Goal: Information Seeking & Learning: Learn about a topic

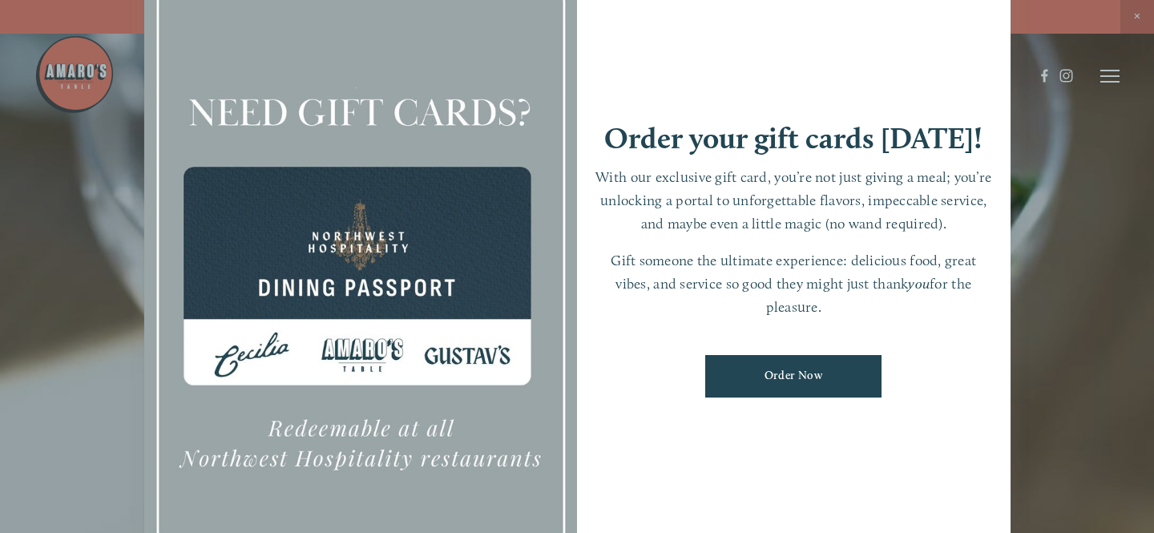
click at [1109, 264] on div at bounding box center [577, 266] width 1154 height 533
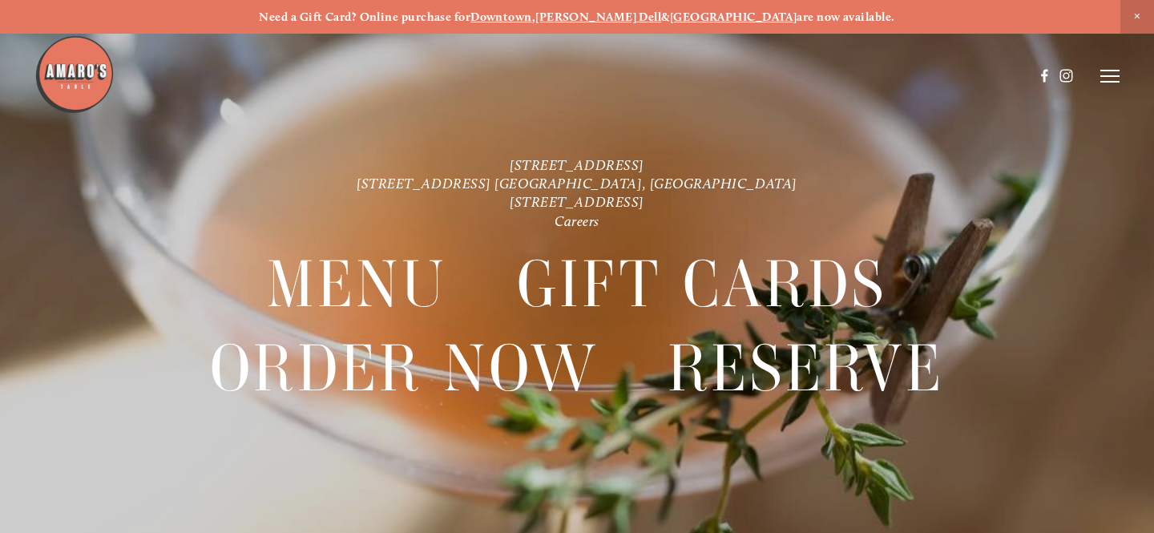
click at [1120, 71] on div at bounding box center [577, 266] width 1154 height 533
click at [1112, 76] on line at bounding box center [1110, 76] width 19 height 0
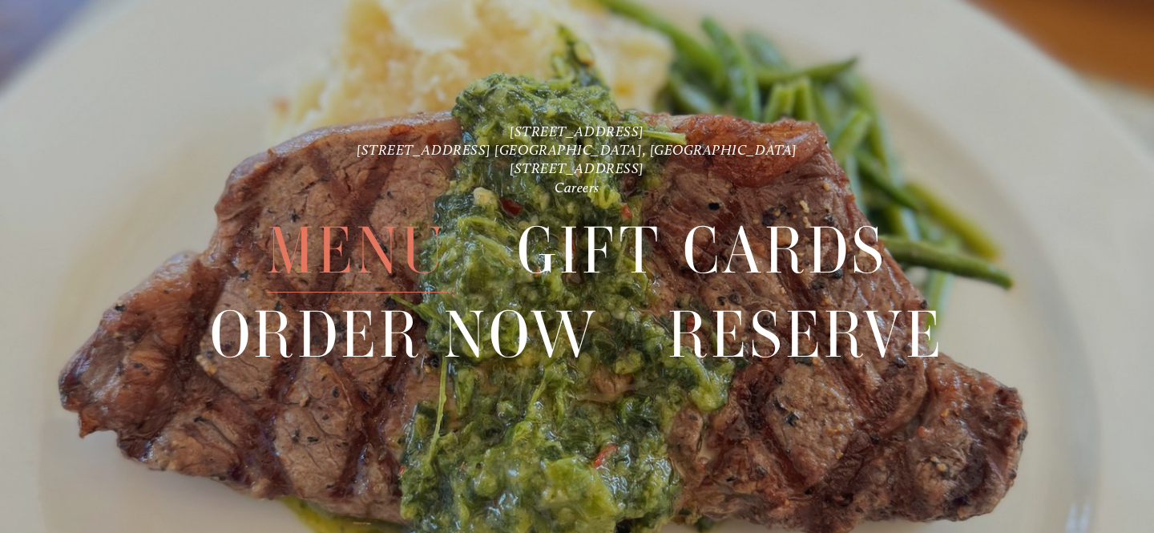
click at [362, 257] on span "Menu" at bounding box center [357, 250] width 180 height 83
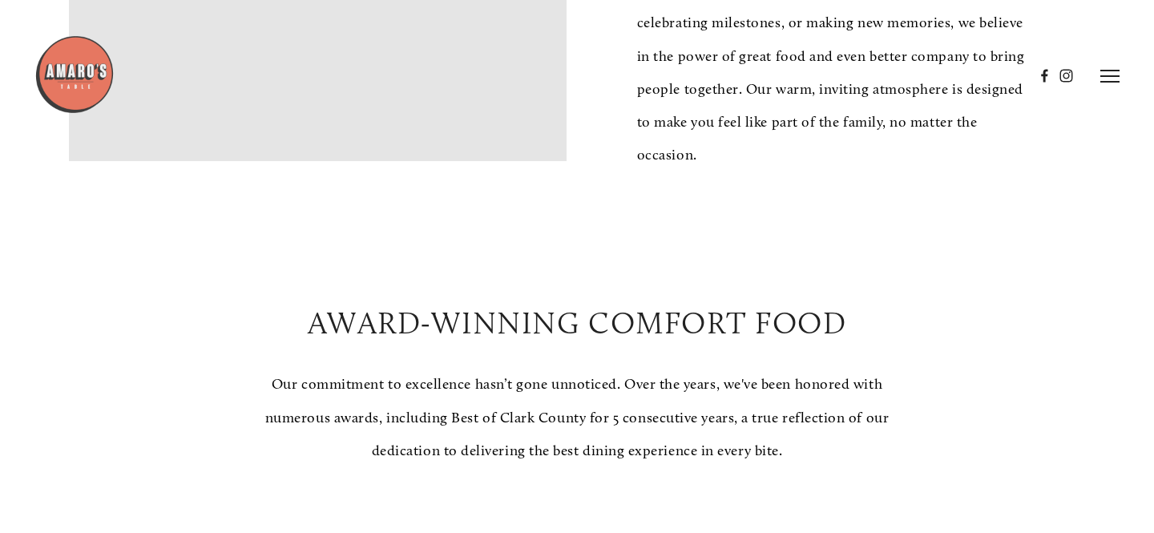
scroll to position [247, 0]
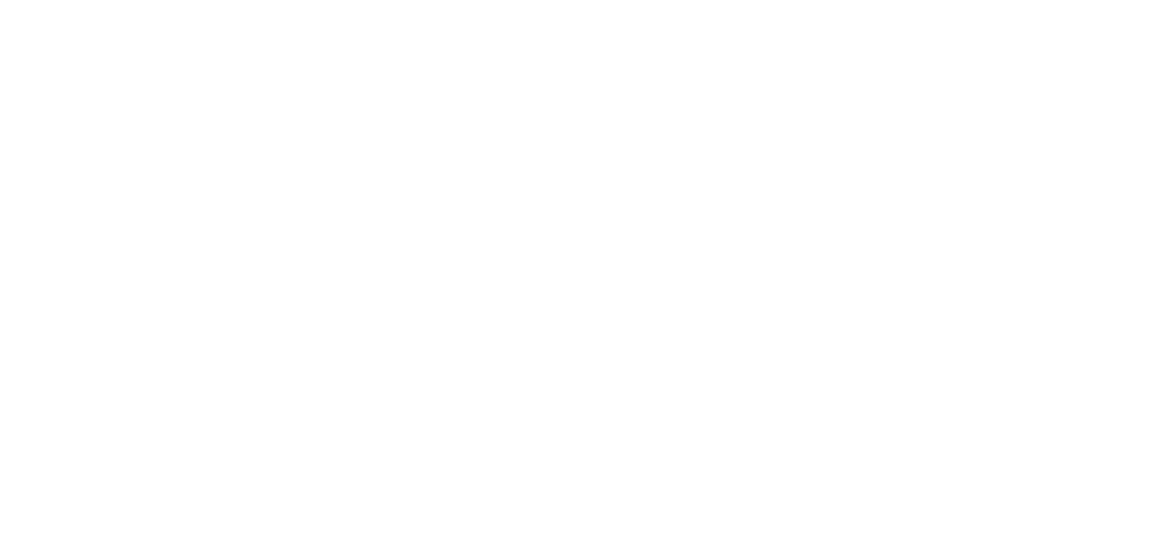
scroll to position [34, 0]
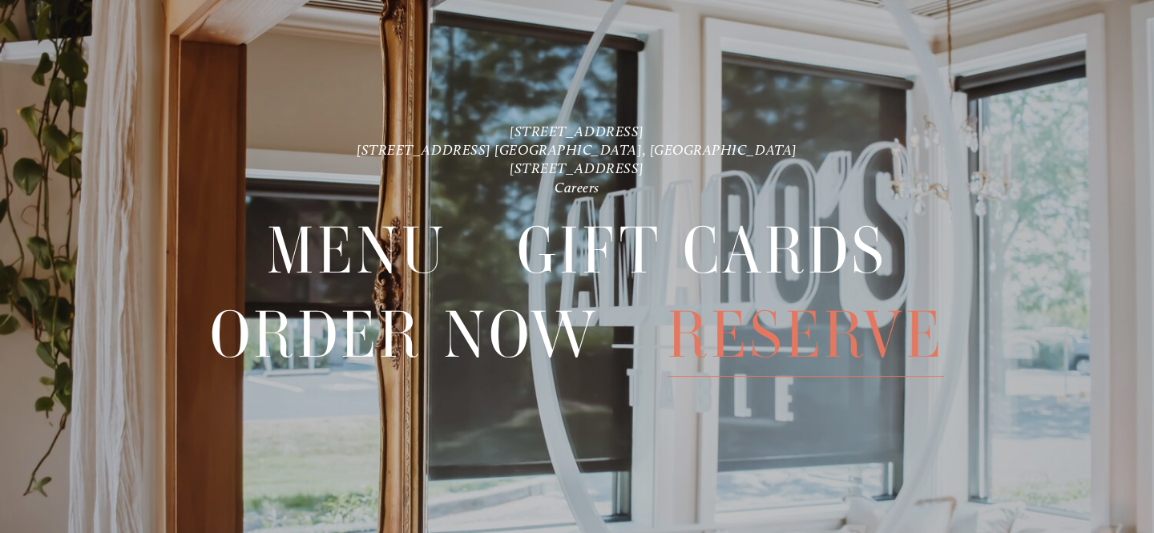
click at [819, 333] on span "Reserve" at bounding box center [806, 334] width 276 height 83
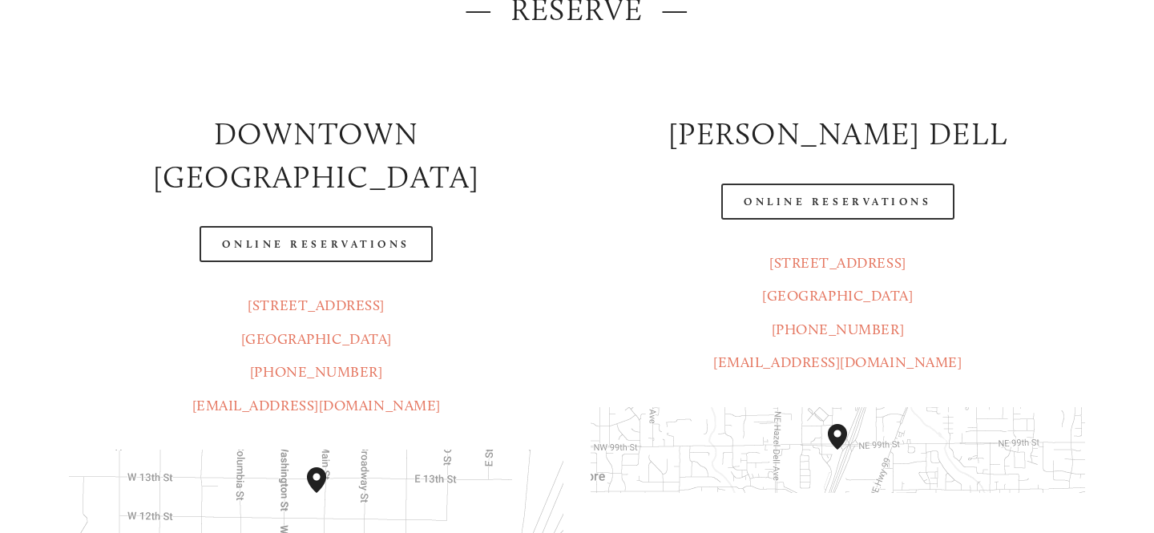
scroll to position [250, 0]
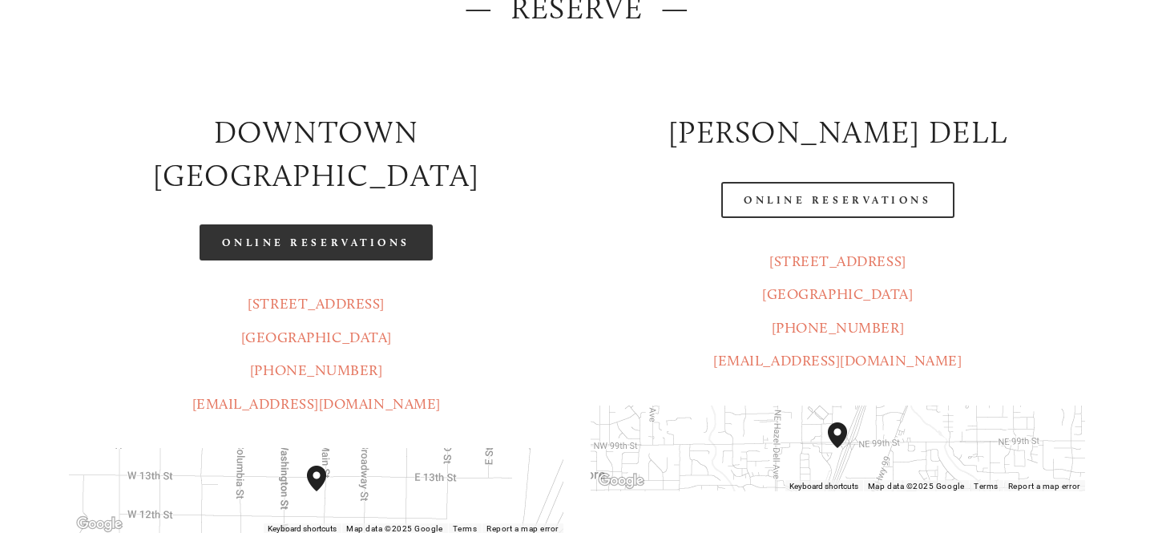
click at [357, 224] on link "Online Reservations" at bounding box center [316, 242] width 232 height 36
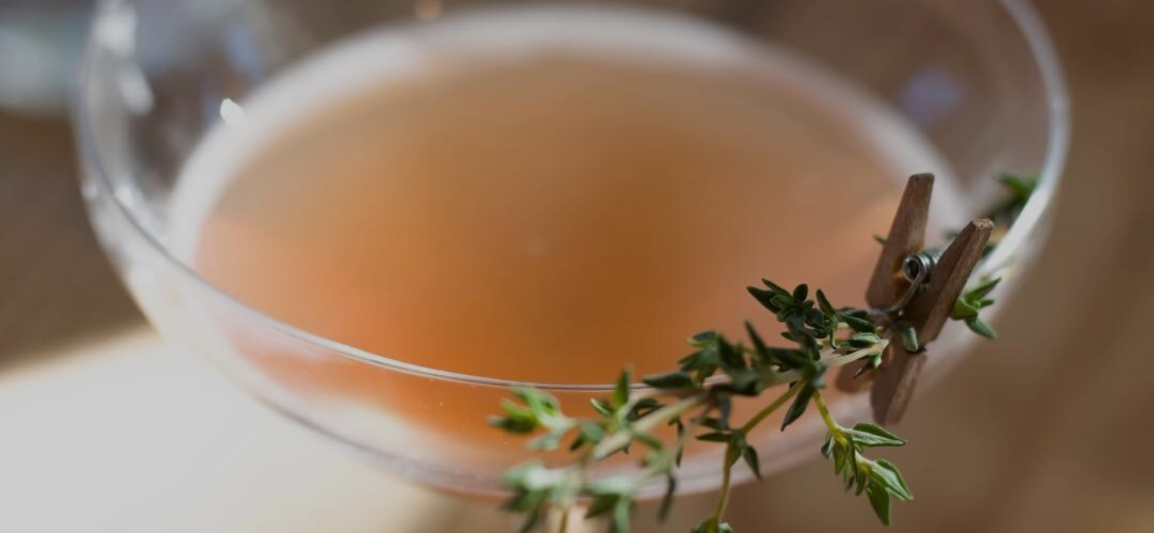
scroll to position [34, 0]
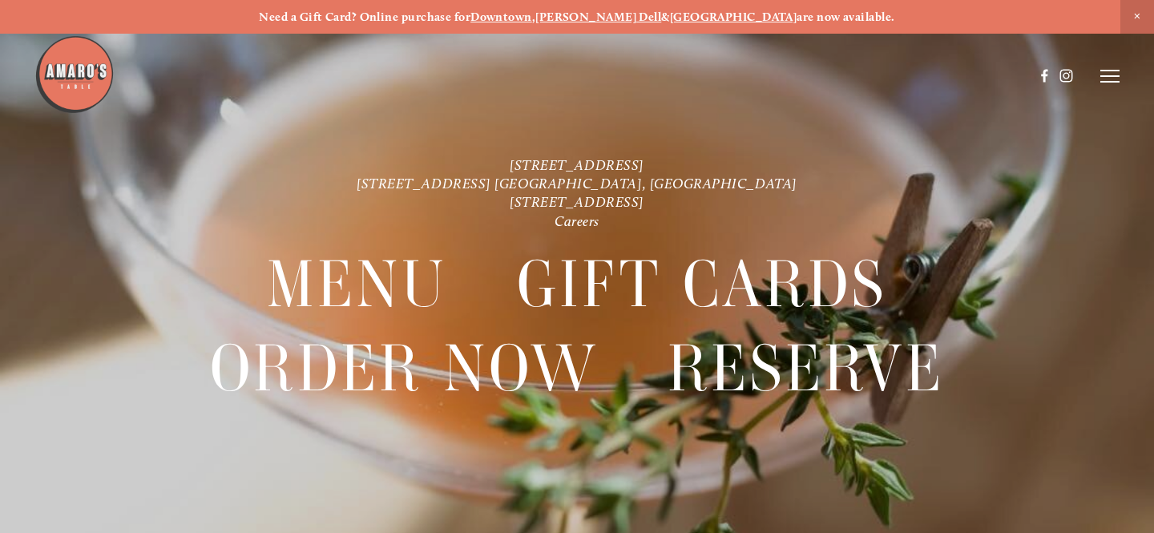
scroll to position [34, 0]
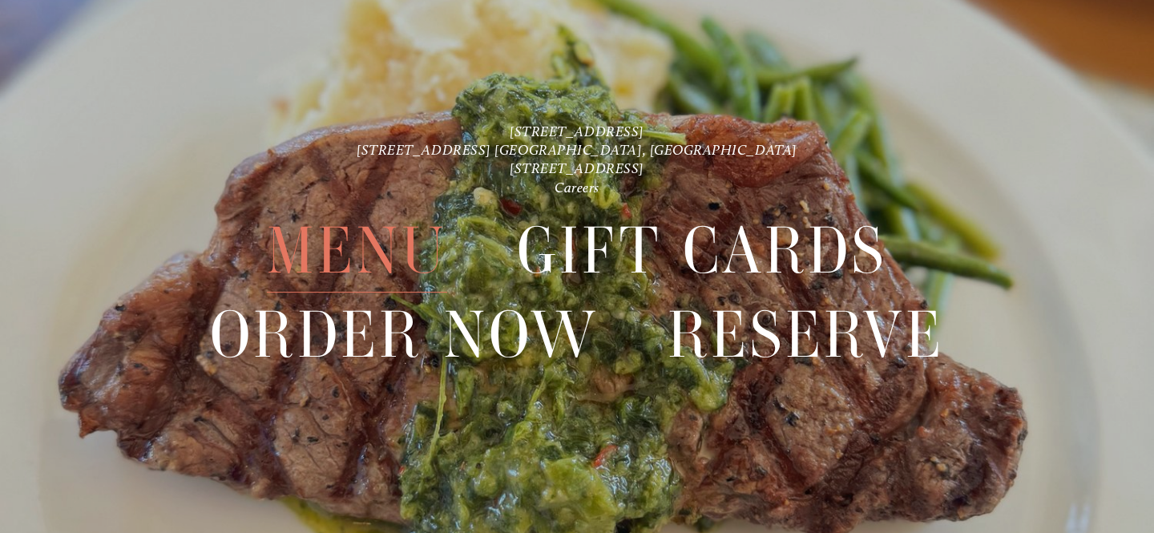
click at [394, 240] on span "Menu" at bounding box center [357, 250] width 180 height 83
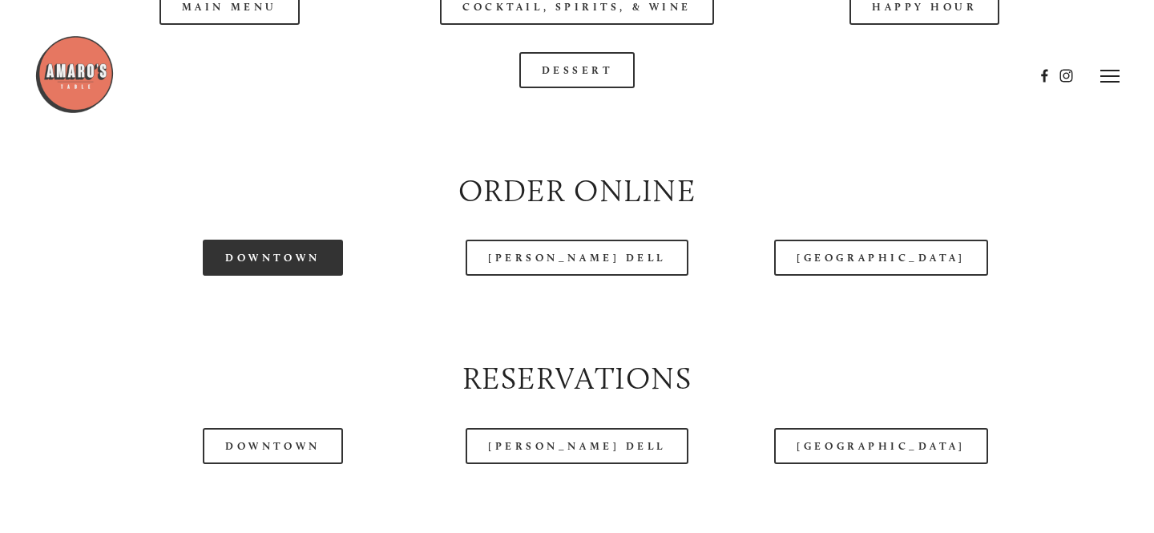
scroll to position [1739, 0]
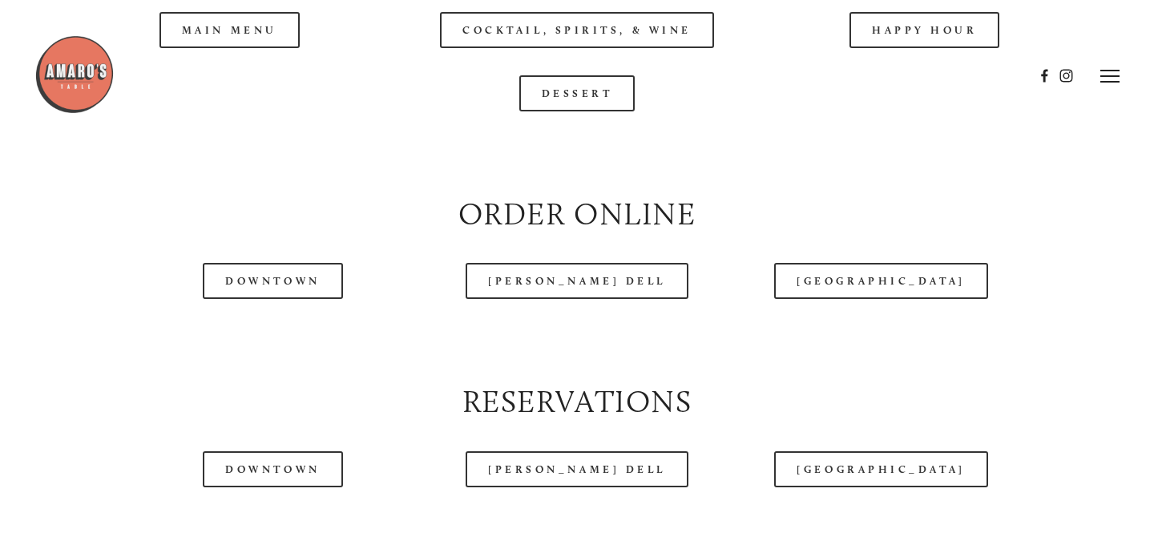
click at [227, 34] on div at bounding box center [534, 75] width 1000 height 83
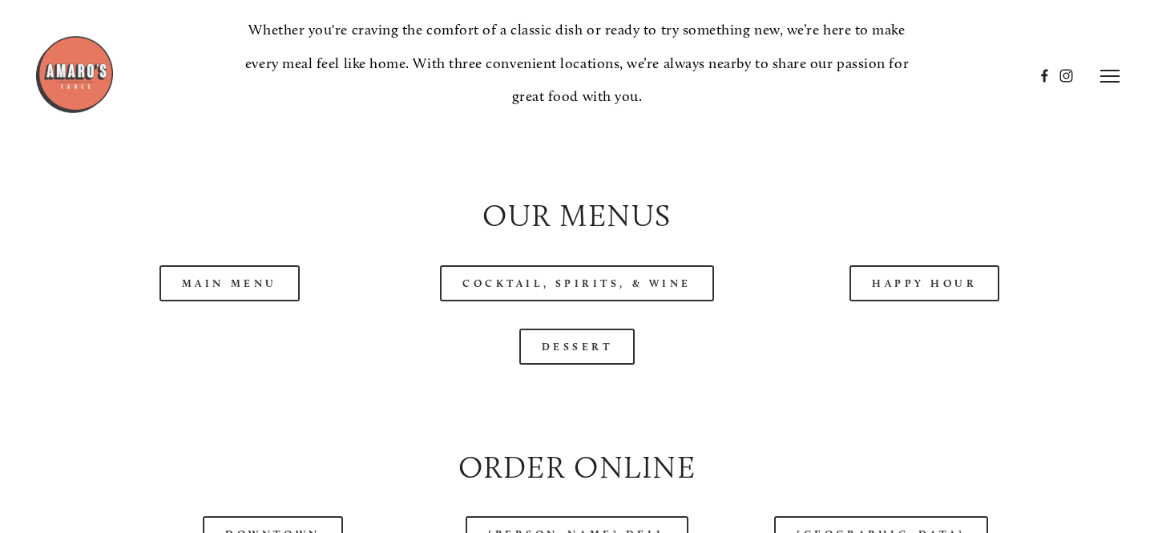
scroll to position [1486, 0]
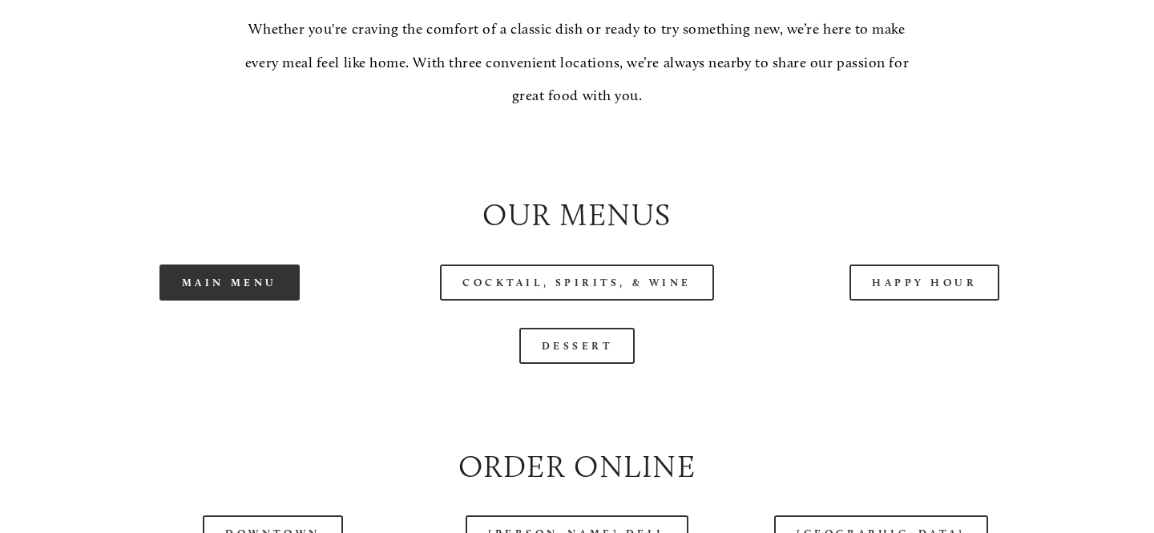
click at [238, 282] on link "Main Menu" at bounding box center [230, 283] width 140 height 36
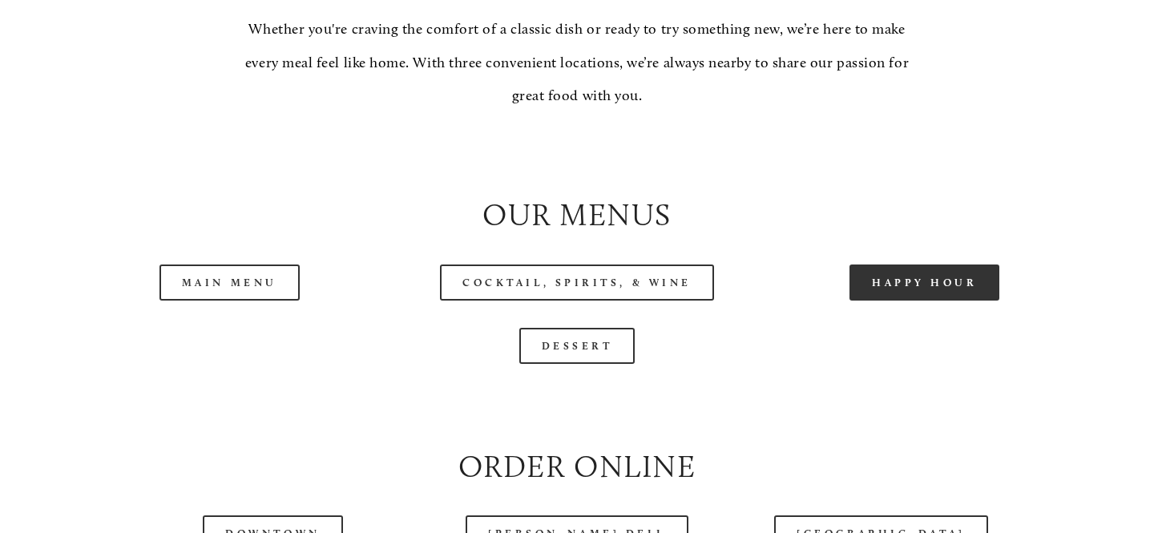
click at [879, 271] on link "Happy Hour" at bounding box center [925, 283] width 151 height 36
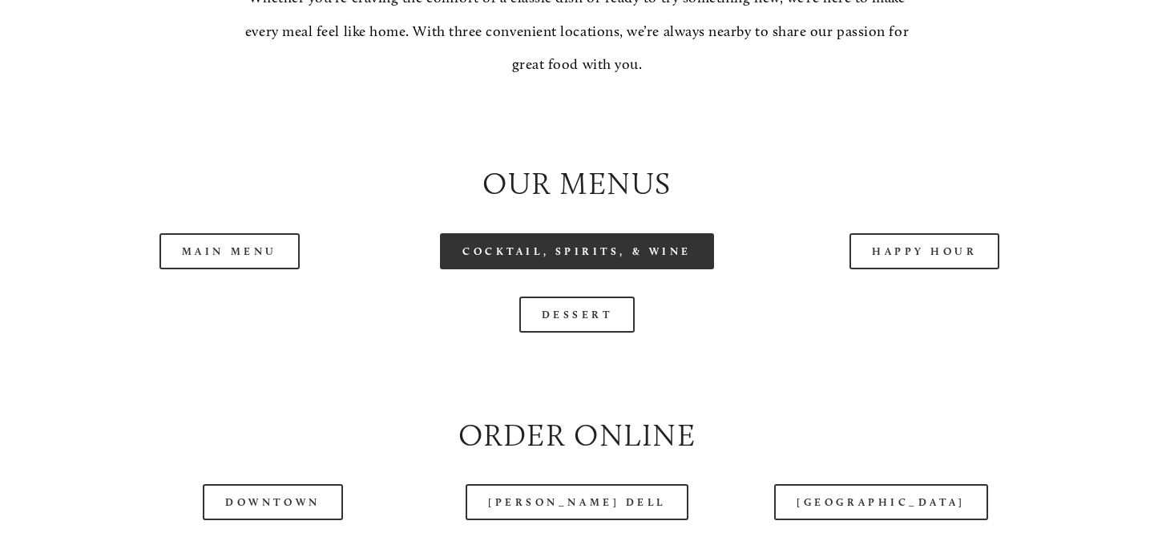
click at [519, 242] on link "Cocktail, Spirits, & Wine" at bounding box center [577, 251] width 274 height 36
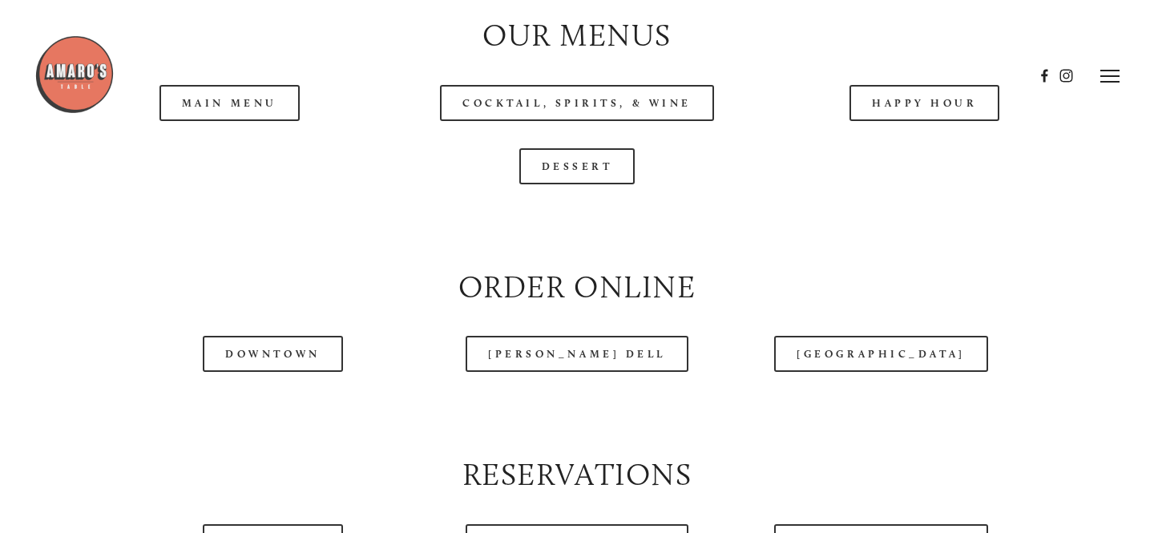
scroll to position [1654, 0]
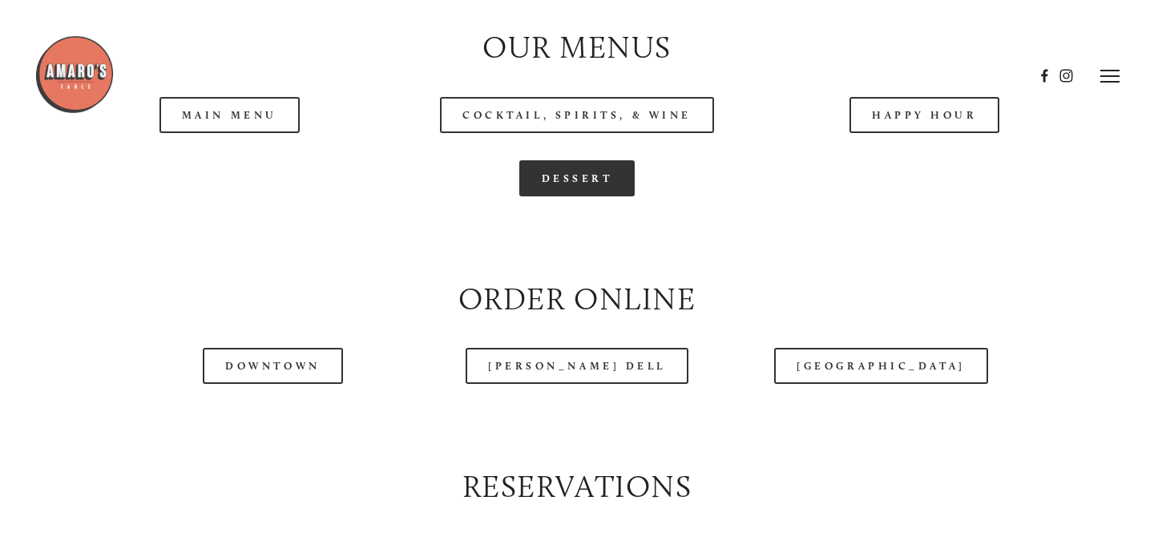
click at [574, 188] on link "Dessert" at bounding box center [577, 178] width 116 height 36
